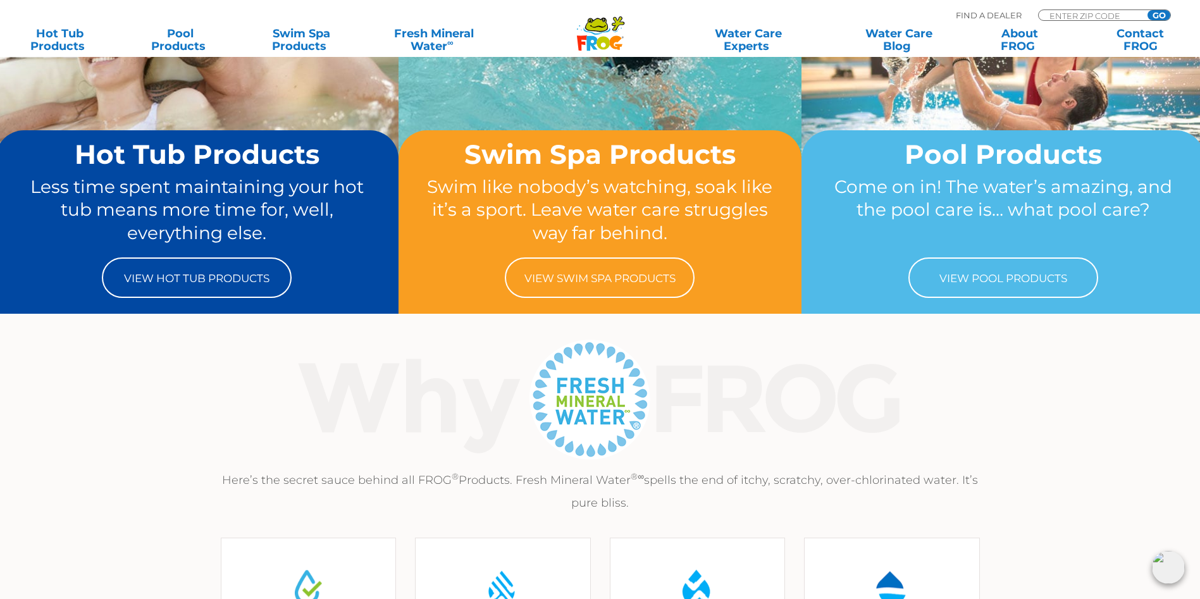
scroll to position [190, 0]
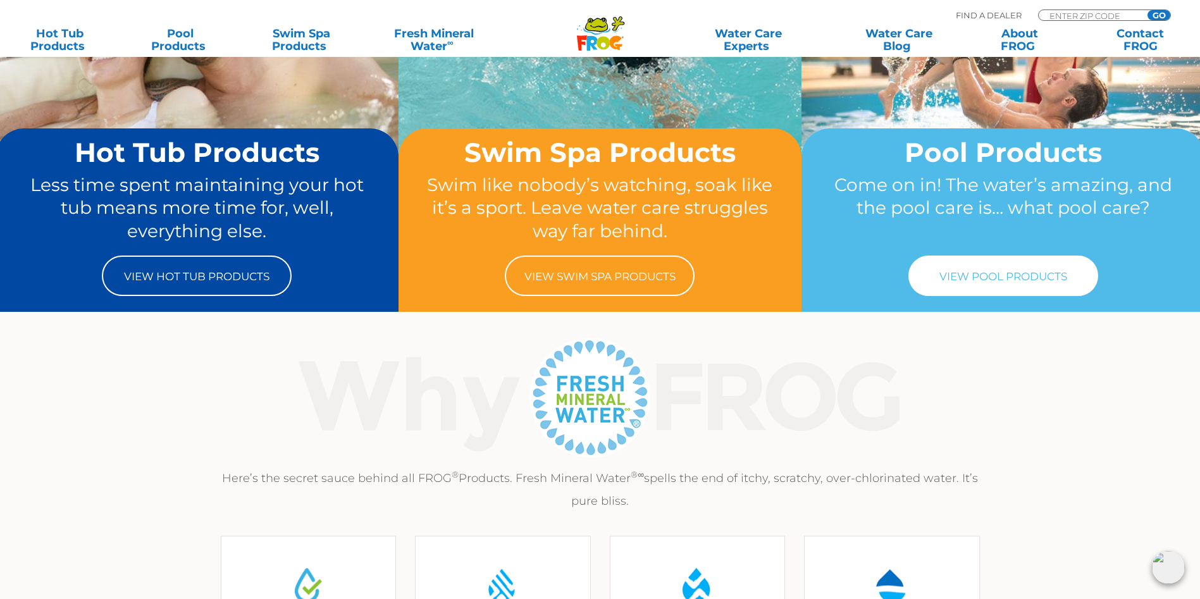
click at [976, 280] on link "View Pool Products" at bounding box center [1003, 275] width 190 height 40
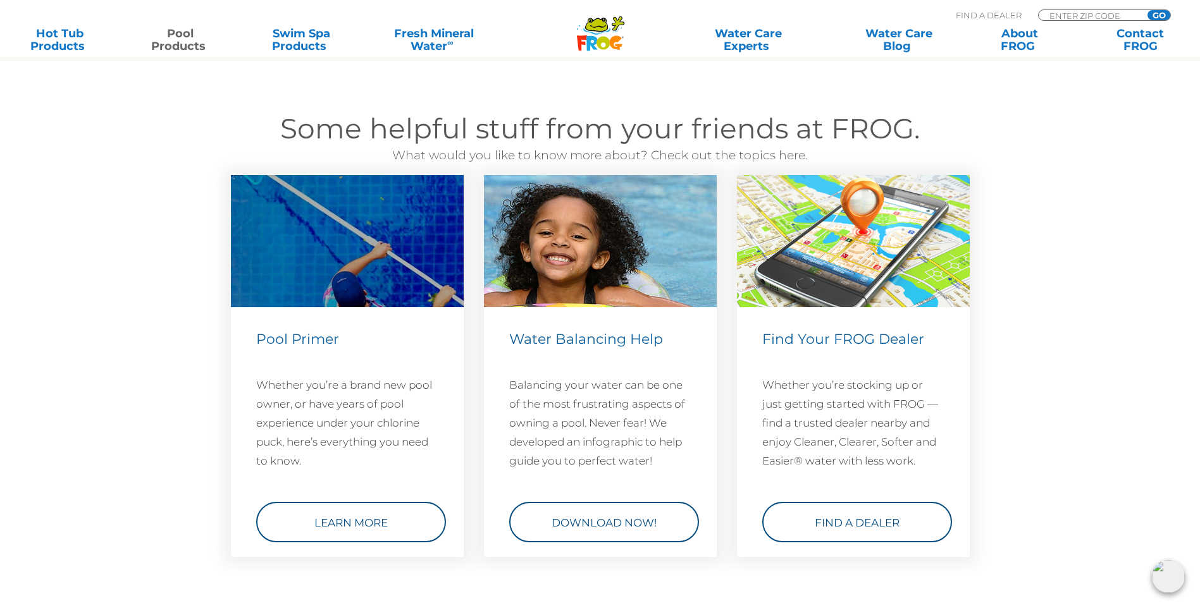
scroll to position [4490, 0]
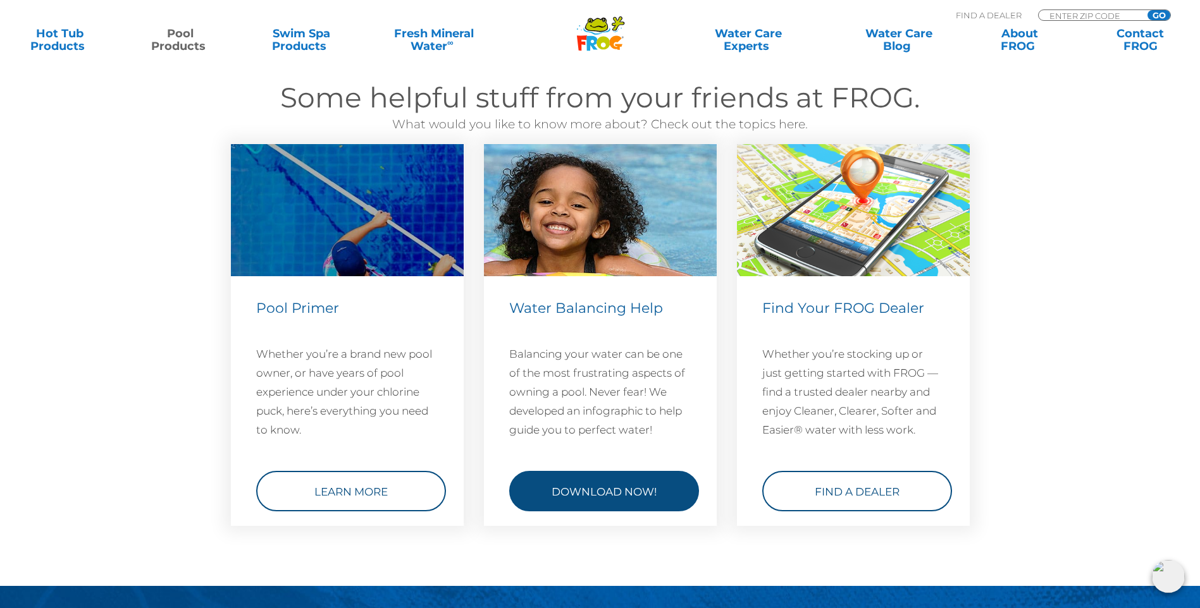
click at [579, 492] on link "Download Now!" at bounding box center [604, 490] width 190 height 40
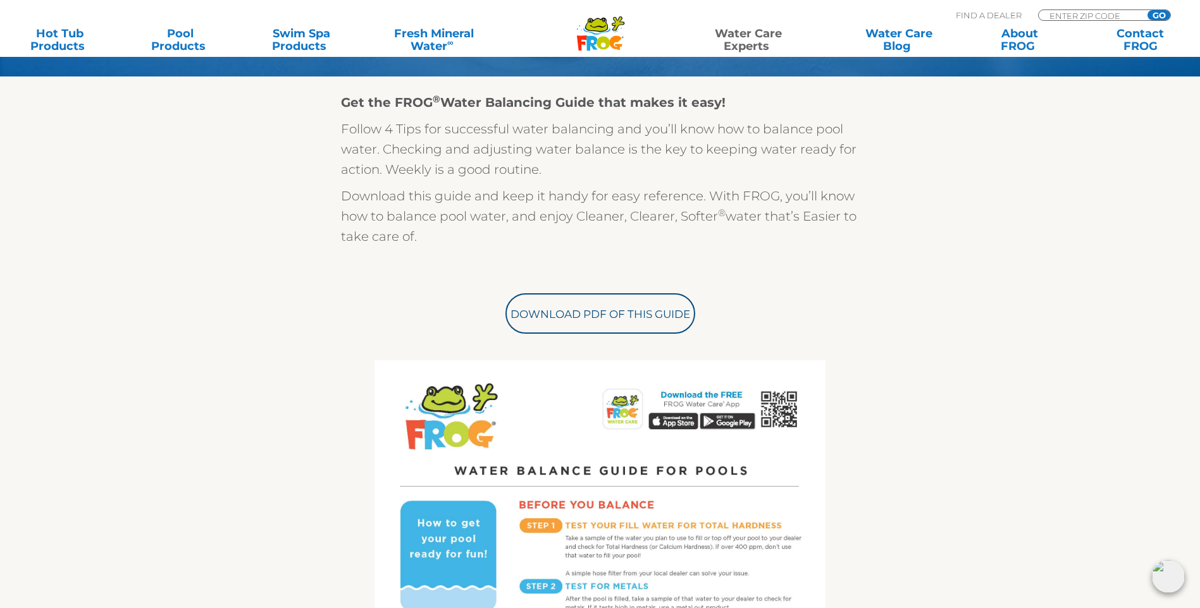
scroll to position [316, 0]
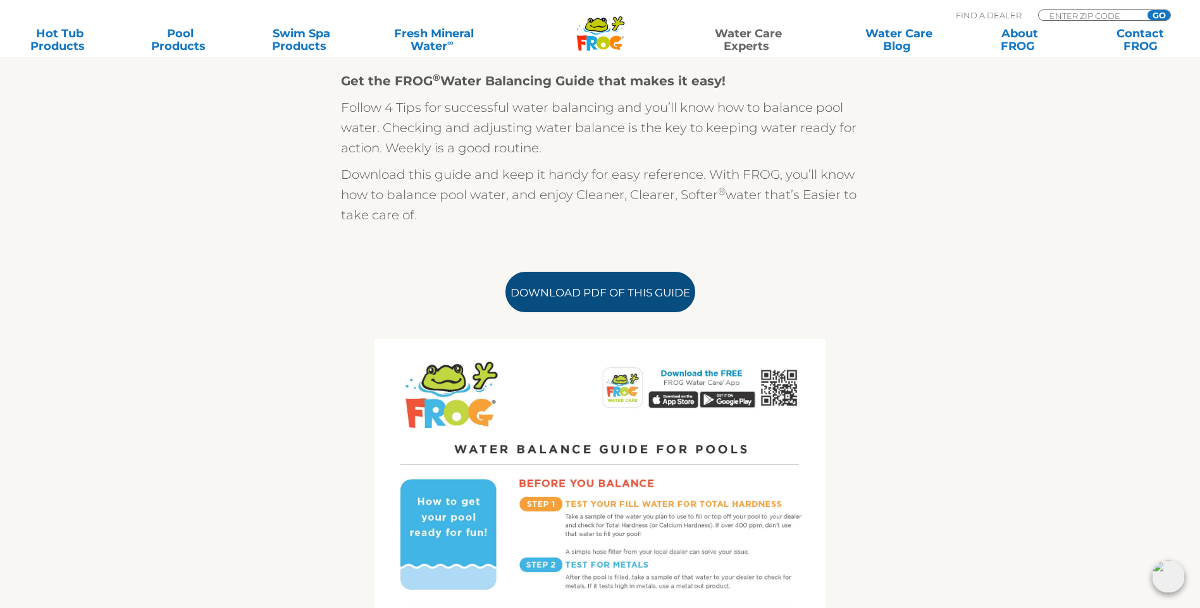
click at [580, 298] on link "Download PDF of this Guide" at bounding box center [600, 292] width 190 height 40
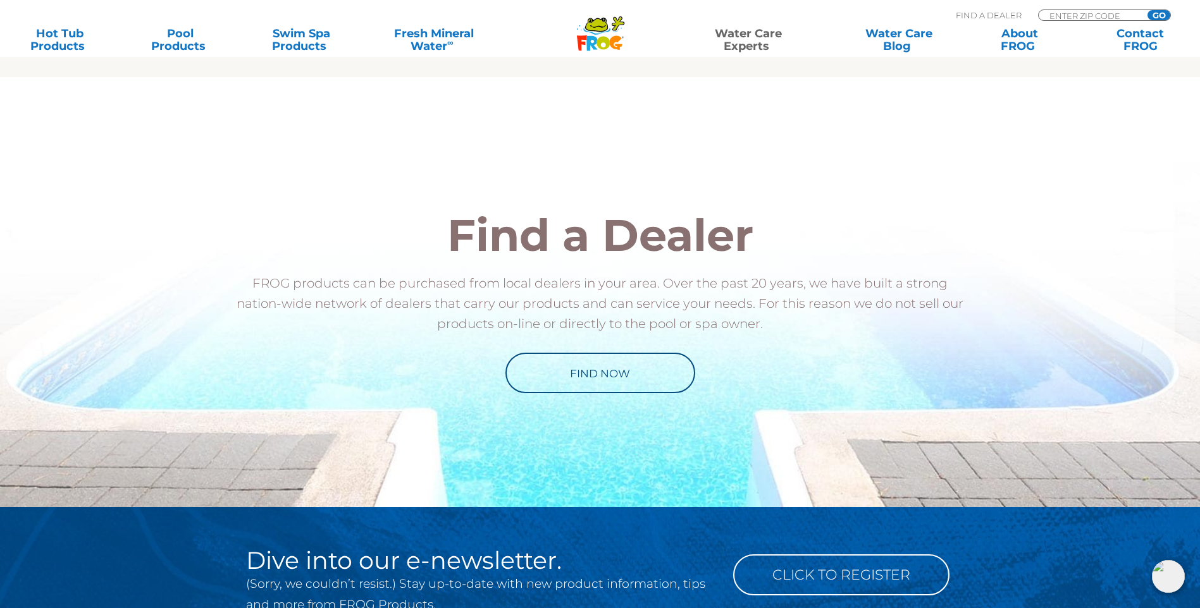
scroll to position [1201, 0]
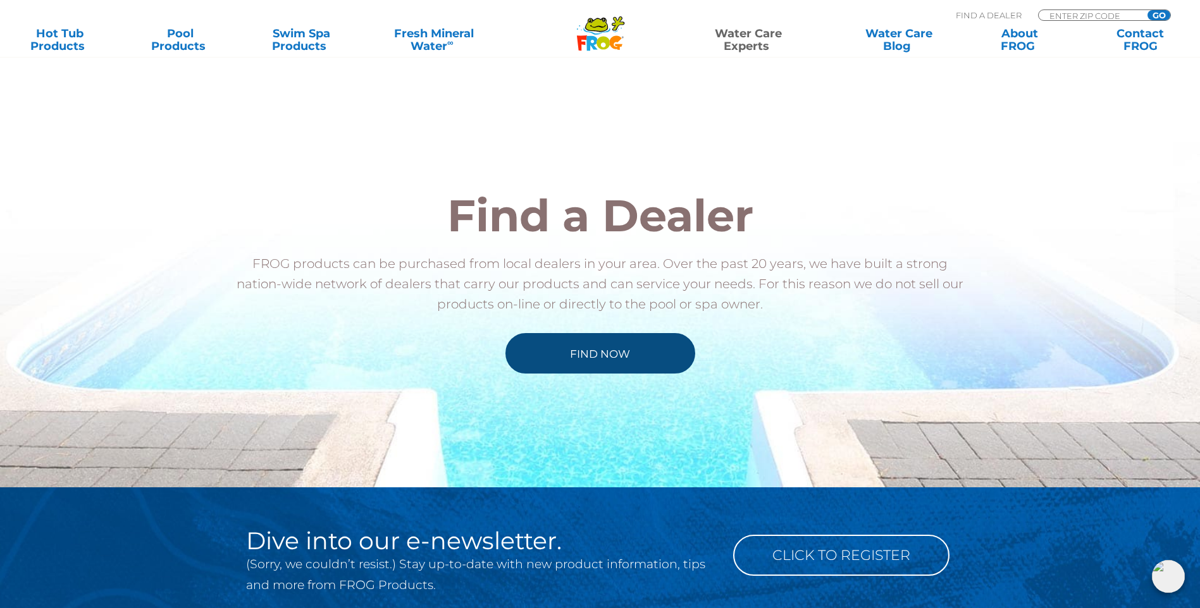
click at [599, 351] on link "Find Now" at bounding box center [600, 353] width 190 height 40
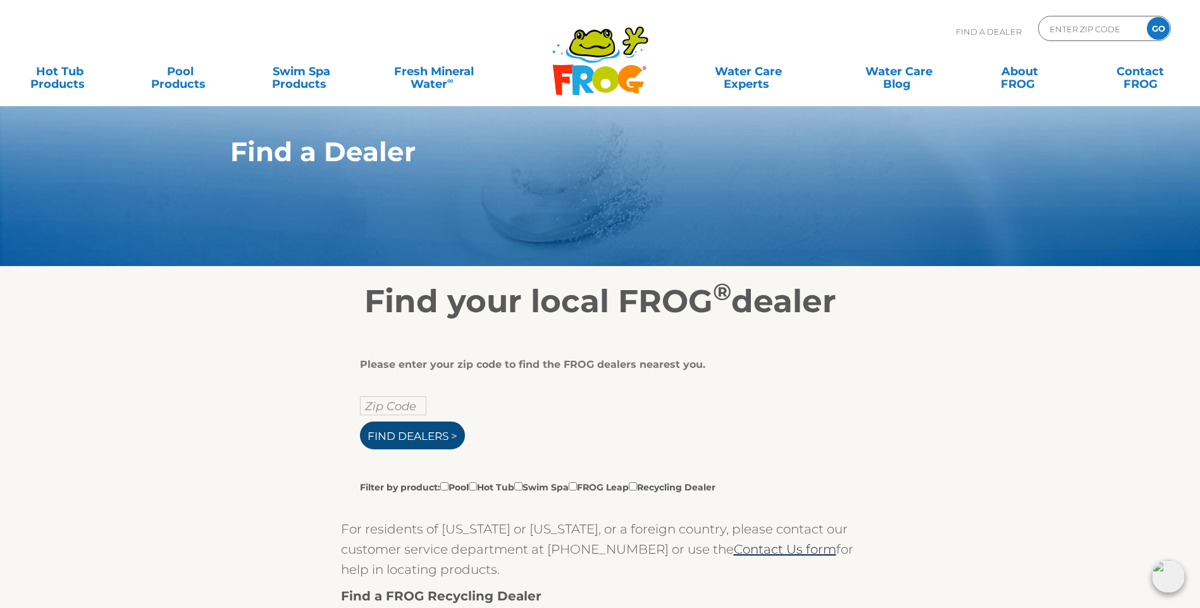
click at [381, 438] on input "Find Dealers >" at bounding box center [412, 436] width 105 height 28
type input "ENTER ZIP CODE"
click at [374, 415] on input "text" at bounding box center [393, 405] width 66 height 19
type input "28645"
click at [412, 445] on input "Find Dealers >" at bounding box center [412, 436] width 105 height 28
